Goal: Transaction & Acquisition: Purchase product/service

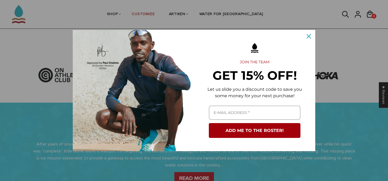
scroll to position [156, 0]
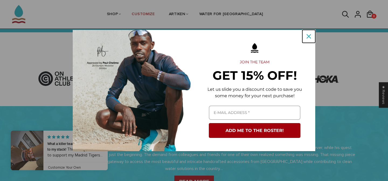
click at [308, 35] on icon "close icon" at bounding box center [308, 36] width 4 height 4
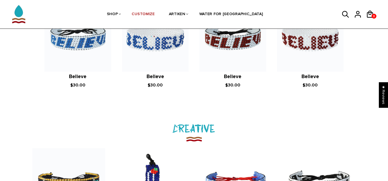
scroll to position [472, 0]
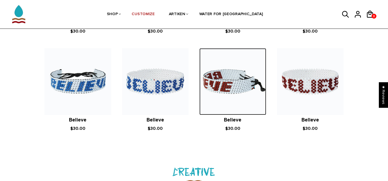
click at [243, 93] on img at bounding box center [232, 81] width 67 height 67
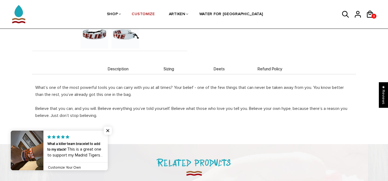
scroll to position [176, 0]
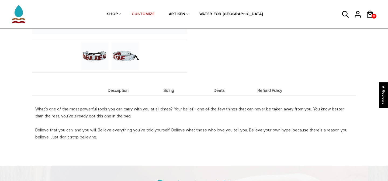
click at [169, 88] on span "Sizing" at bounding box center [169, 90] width 48 height 5
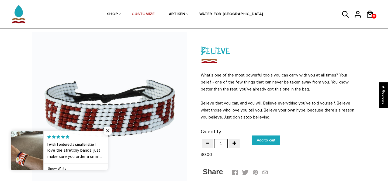
scroll to position [22, 0]
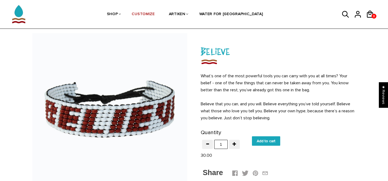
click at [273, 142] on input "Add to cart" at bounding box center [266, 140] width 28 height 9
type input "Add to cart"
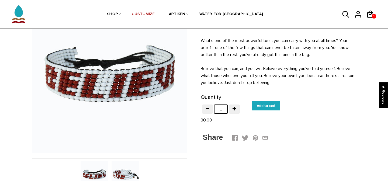
scroll to position [61, 0]
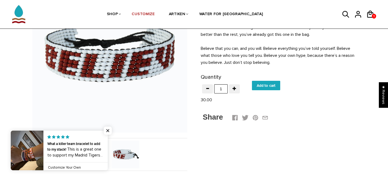
scroll to position [80, 0]
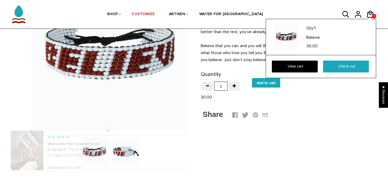
click at [372, 19] on div "Qty: 1 Believe 30.00 View cart Check out" at bounding box center [321, 48] width 110 height 59
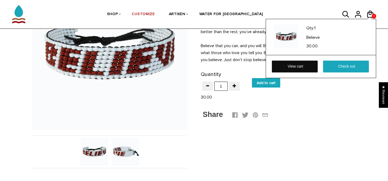
click at [297, 66] on link "View cart" at bounding box center [295, 67] width 46 height 12
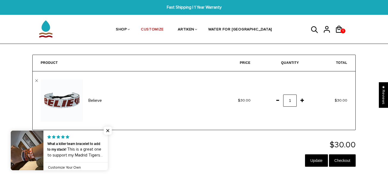
click at [277, 99] on span at bounding box center [277, 100] width 9 height 10
click at [314, 159] on input "Update" at bounding box center [316, 160] width 23 height 12
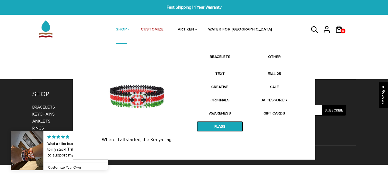
click at [228, 128] on link "FLAGS" at bounding box center [220, 126] width 46 height 11
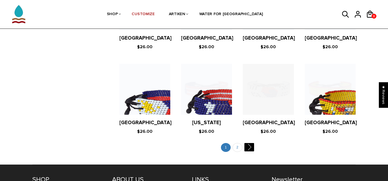
scroll to position [1056, 0]
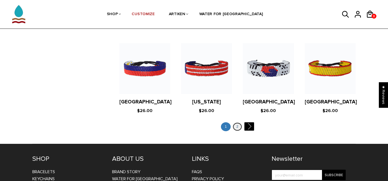
click at [239, 122] on link "2" at bounding box center [237, 126] width 10 height 9
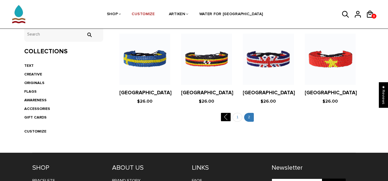
scroll to position [119, 0]
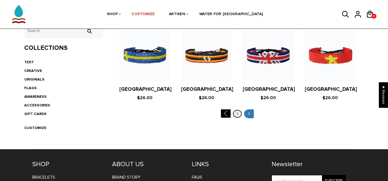
click at [237, 114] on link "1" at bounding box center [237, 113] width 10 height 9
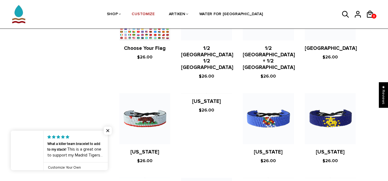
scroll to position [244, 0]
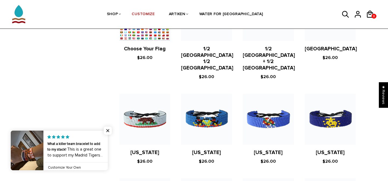
click at [211, 105] on figure at bounding box center [206, 119] width 51 height 51
